Goal: Information Seeking & Learning: Learn about a topic

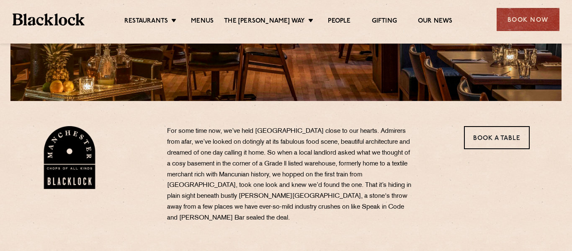
scroll to position [201, 0]
click at [212, 16] on ul "Restaurants Soho City Shoreditch Covent Garden Canary Wharf Manchester Birmingh…" at bounding box center [289, 19] width 408 height 13
click at [213, 21] on link "Menus" at bounding box center [202, 21] width 23 height 9
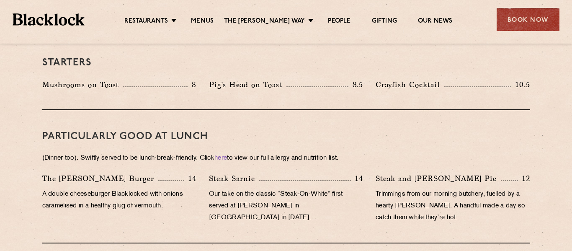
scroll to position [472, 0]
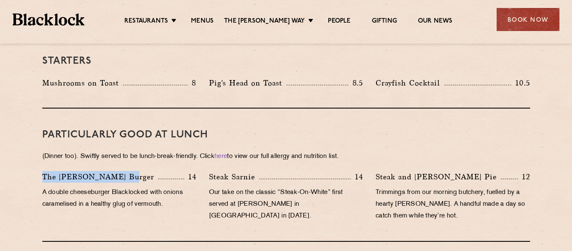
drag, startPoint x: 43, startPoint y: 164, endPoint x: 123, endPoint y: 168, distance: 80.9
click at [123, 171] on p "The [PERSON_NAME] Burger" at bounding box center [100, 177] width 116 height 12
copy p "The [PERSON_NAME] Burger"
